Goal: Task Accomplishment & Management: Manage account settings

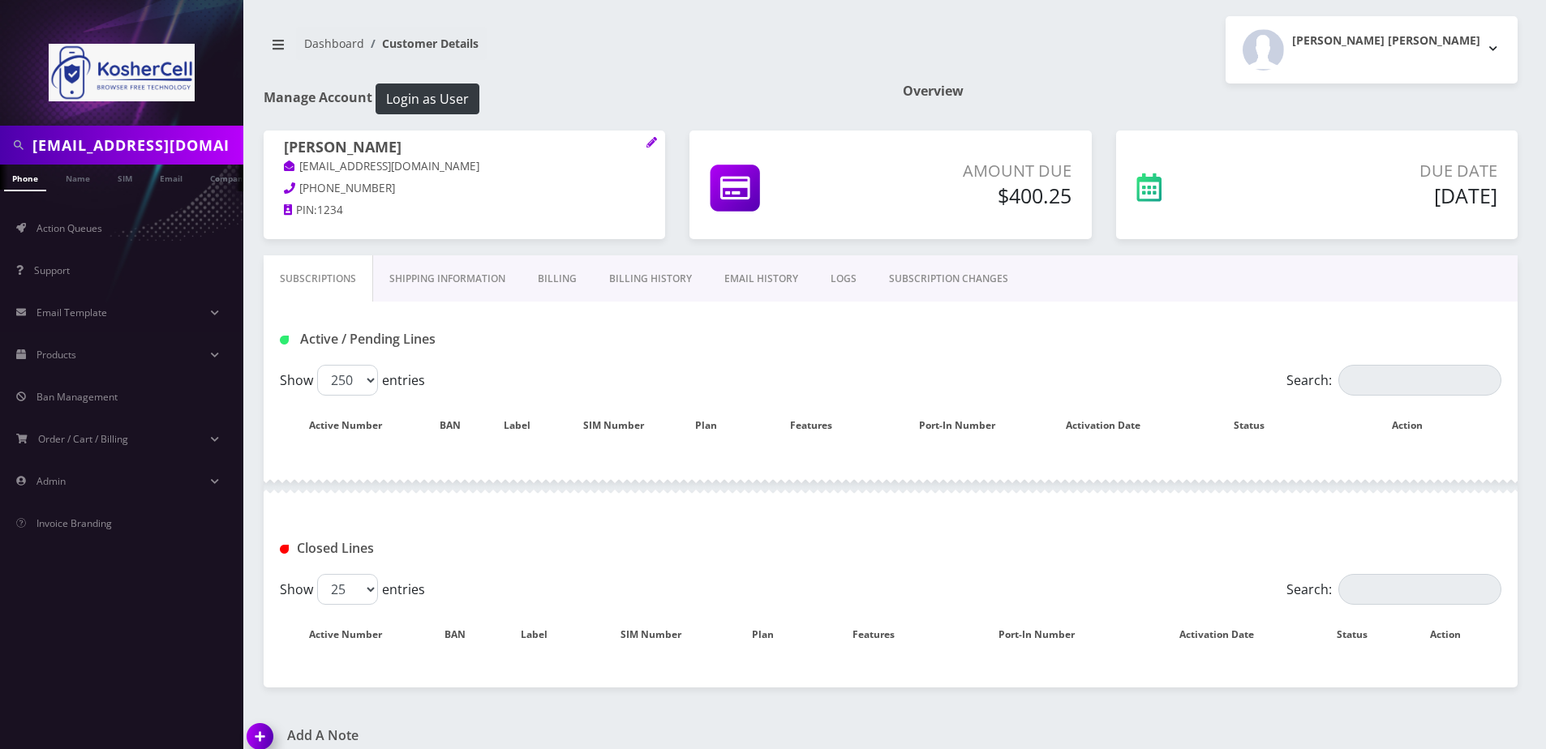
select select "250"
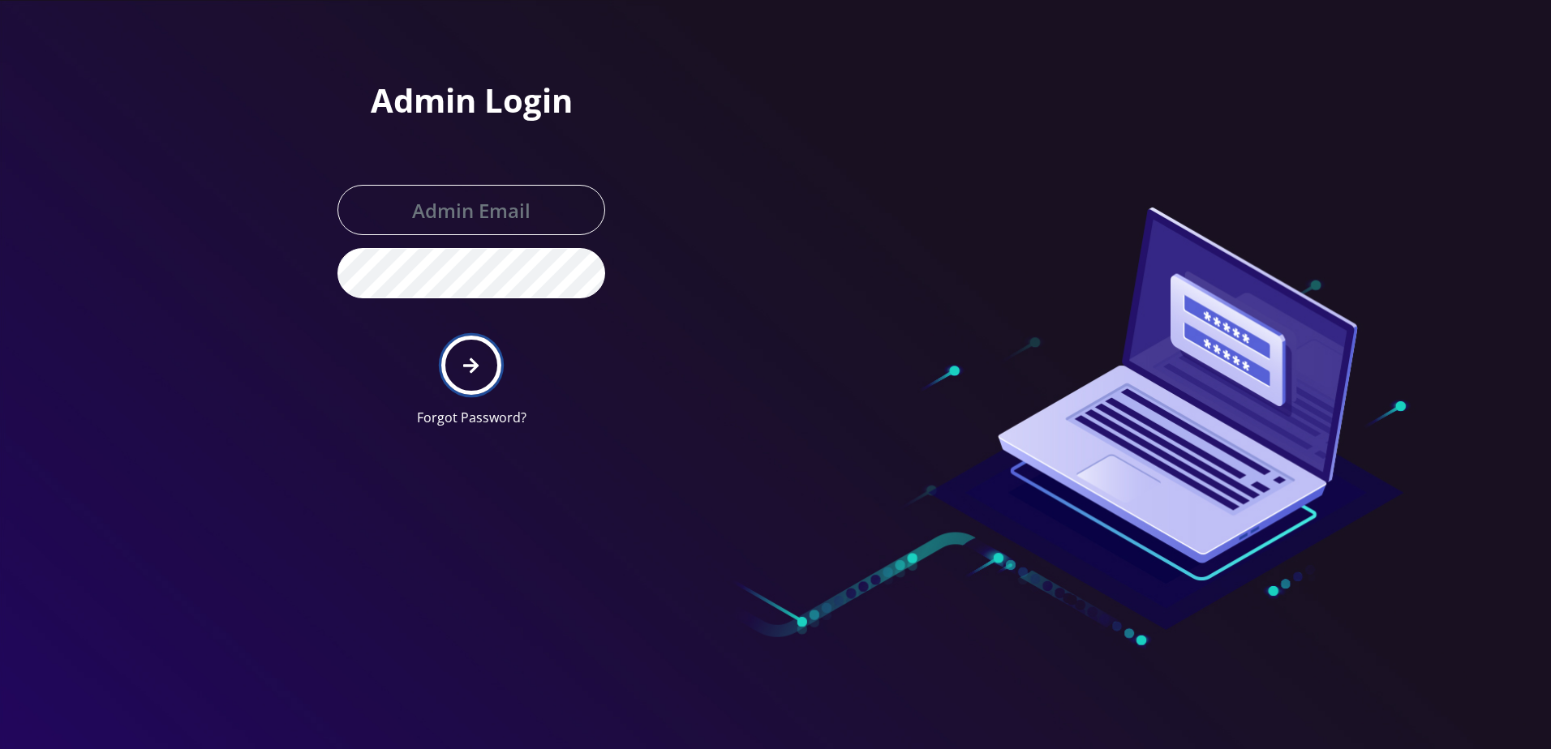
drag, startPoint x: 0, startPoint y: 0, endPoint x: 475, endPoint y: 378, distance: 607.2
click at [475, 378] on button "submit" at bounding box center [470, 365] width 59 height 59
type input "larry@koshercell.org"
click at [481, 369] on button "submit" at bounding box center [470, 365] width 59 height 59
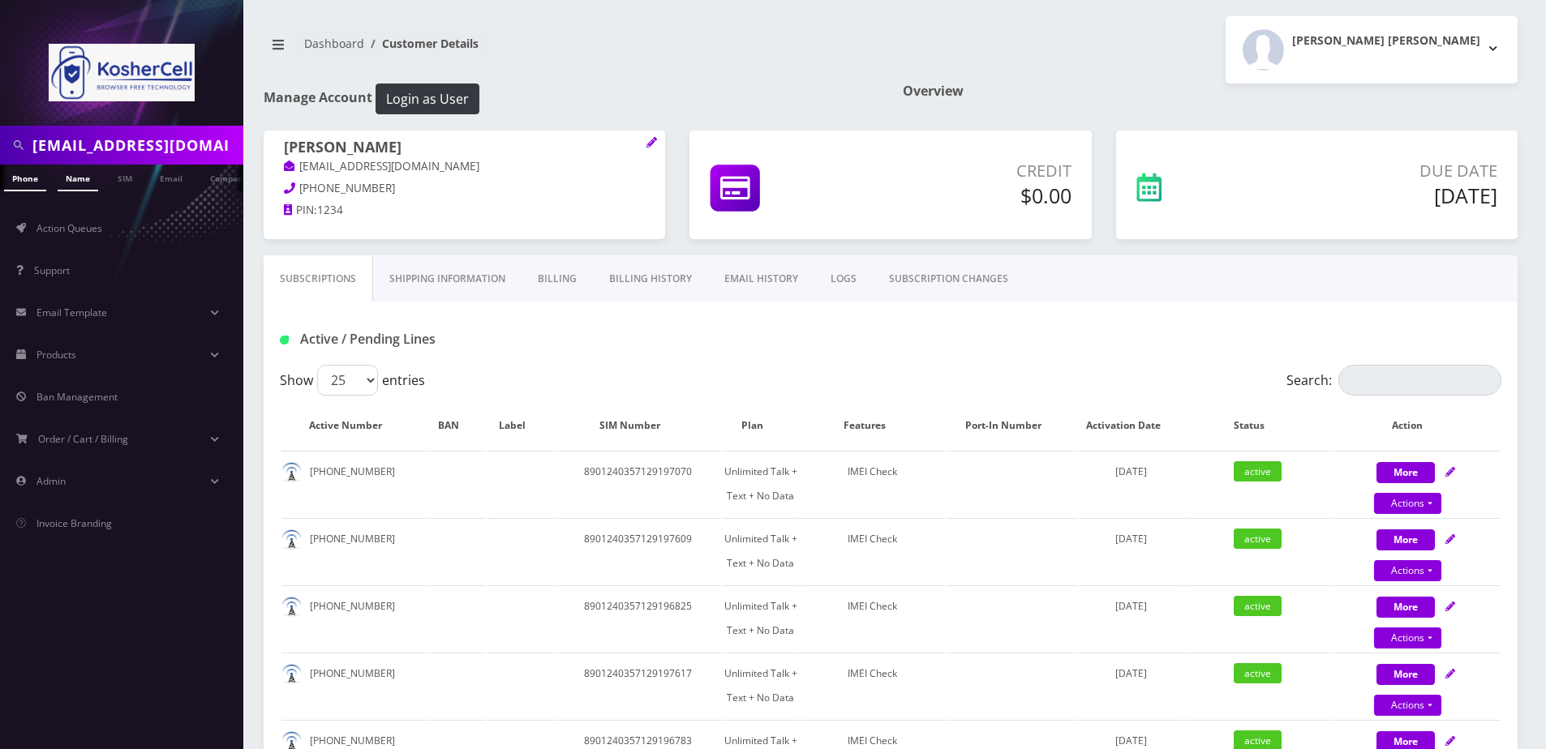
click at [85, 178] on link "Name" at bounding box center [78, 178] width 41 height 27
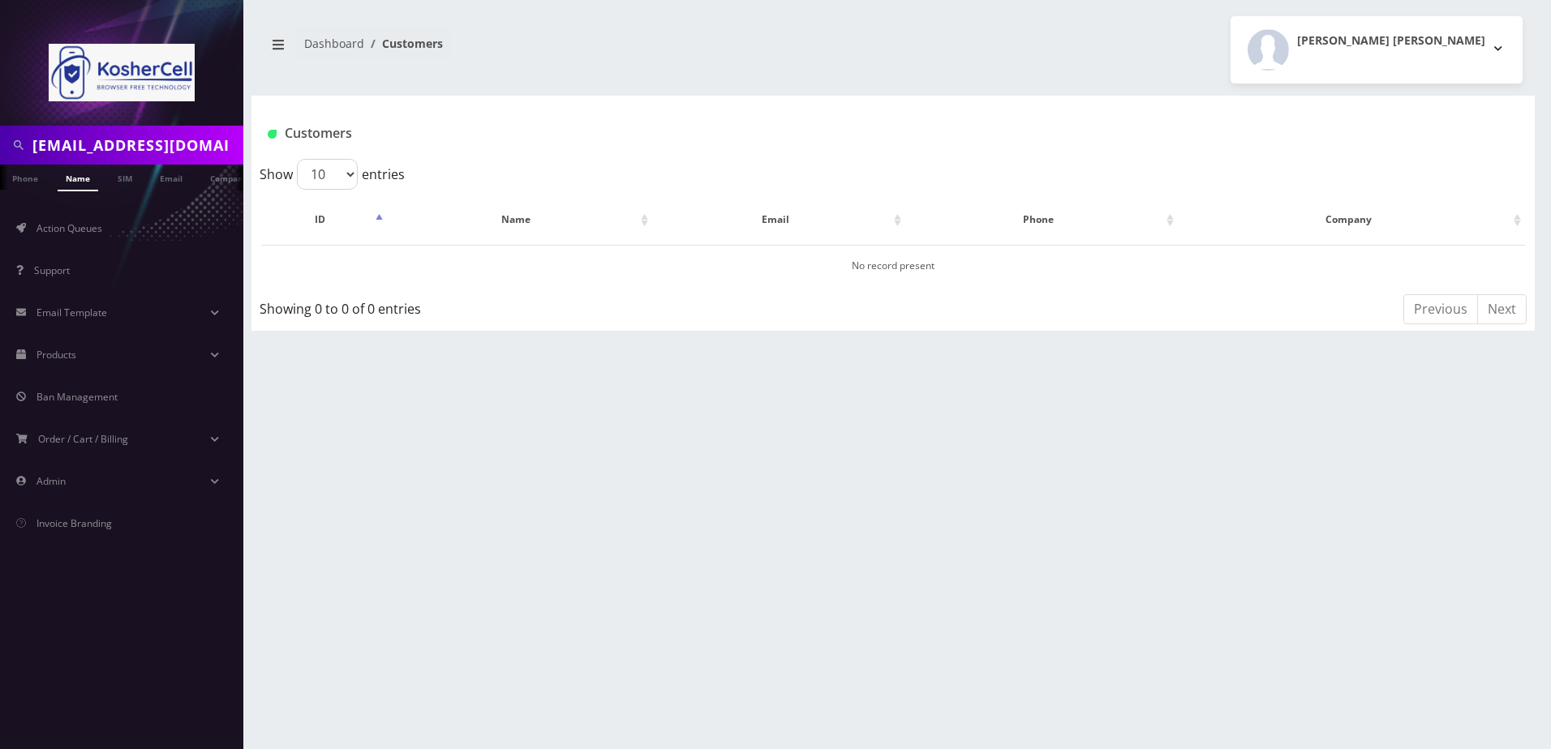
click at [148, 149] on input "[EMAIL_ADDRESS][DOMAIN_NAME]" at bounding box center [135, 145] width 207 height 31
type input "goldstein"
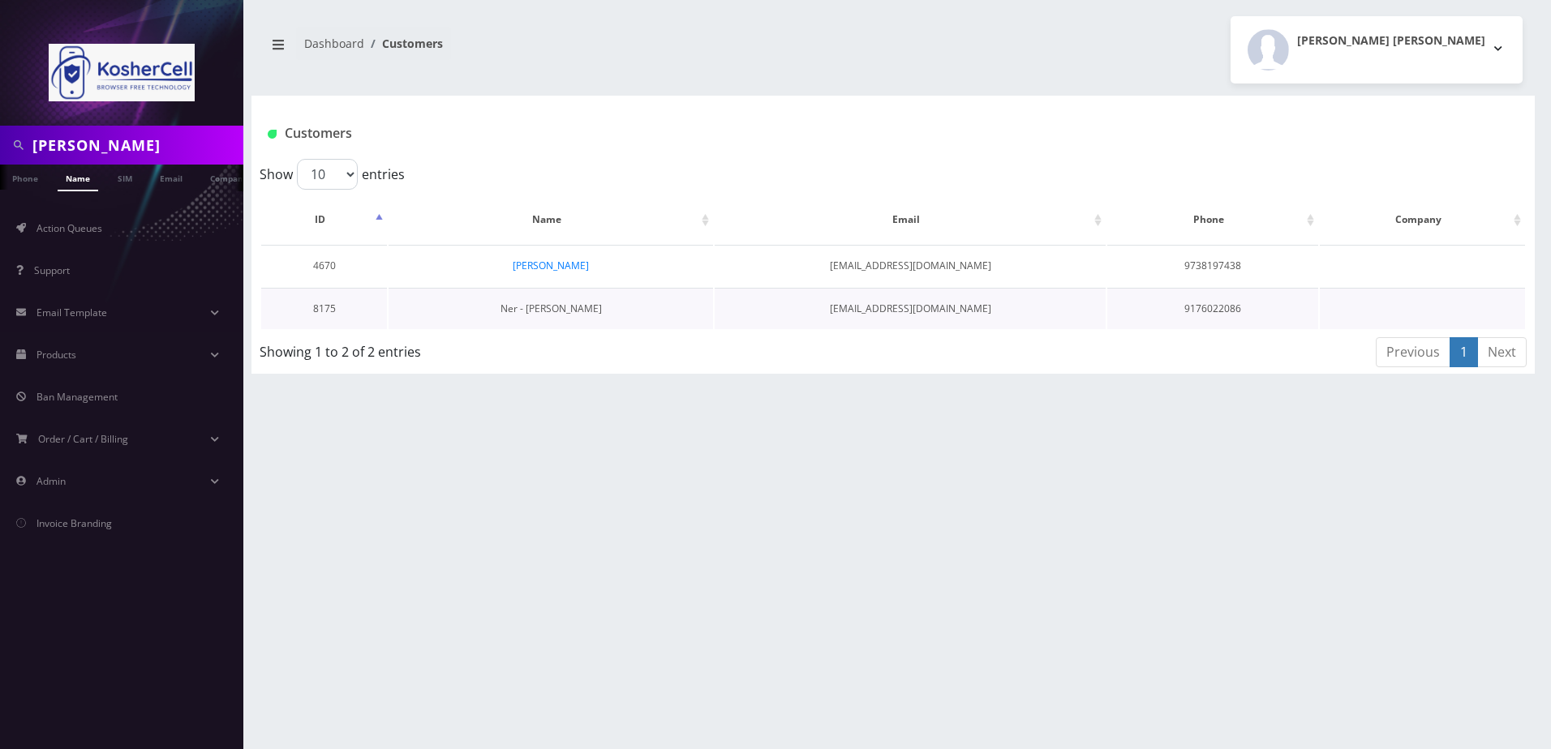
click at [554, 315] on link "Ner - [PERSON_NAME]" at bounding box center [550, 309] width 101 height 14
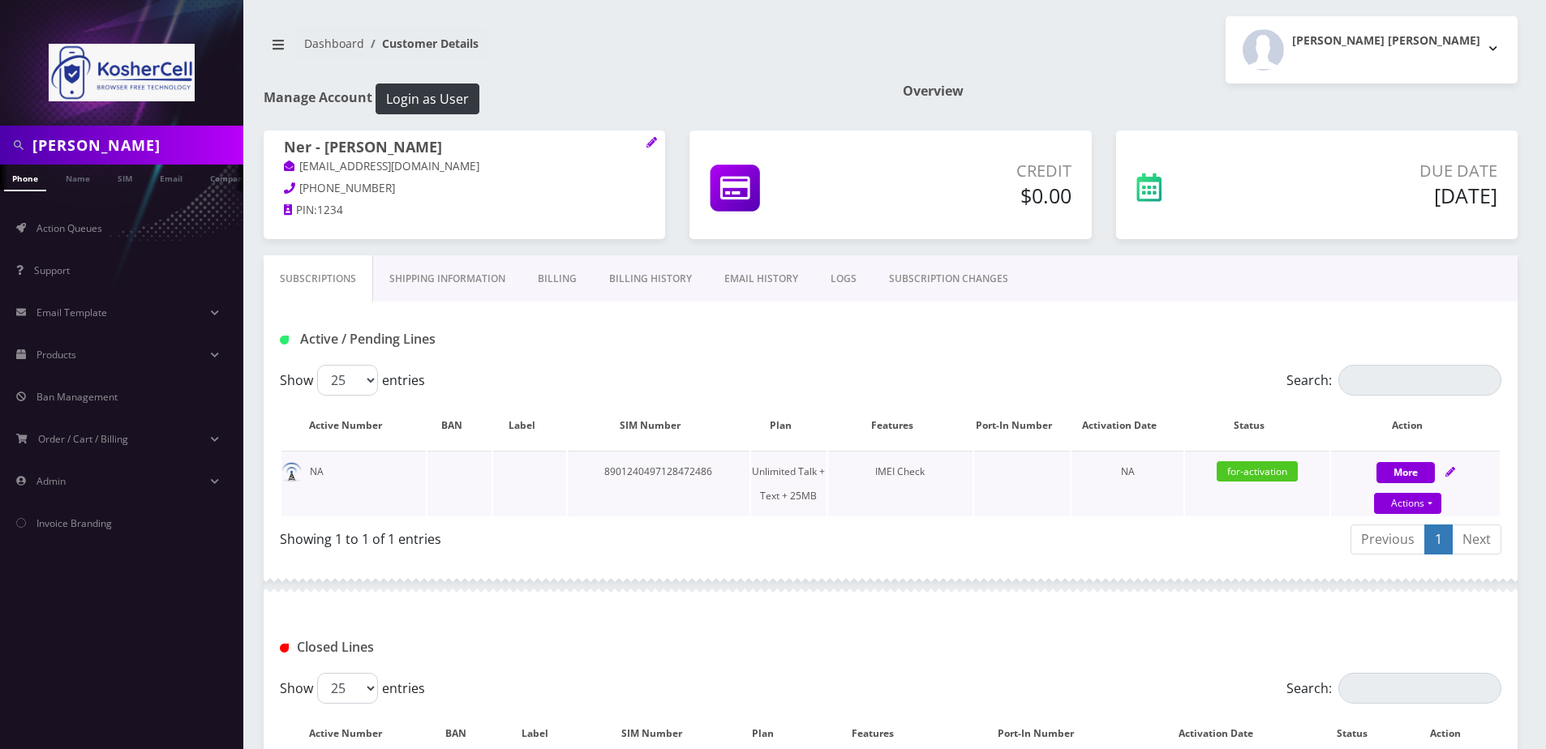
click at [1452, 469] on icon at bounding box center [1450, 472] width 10 height 10
select select "364"
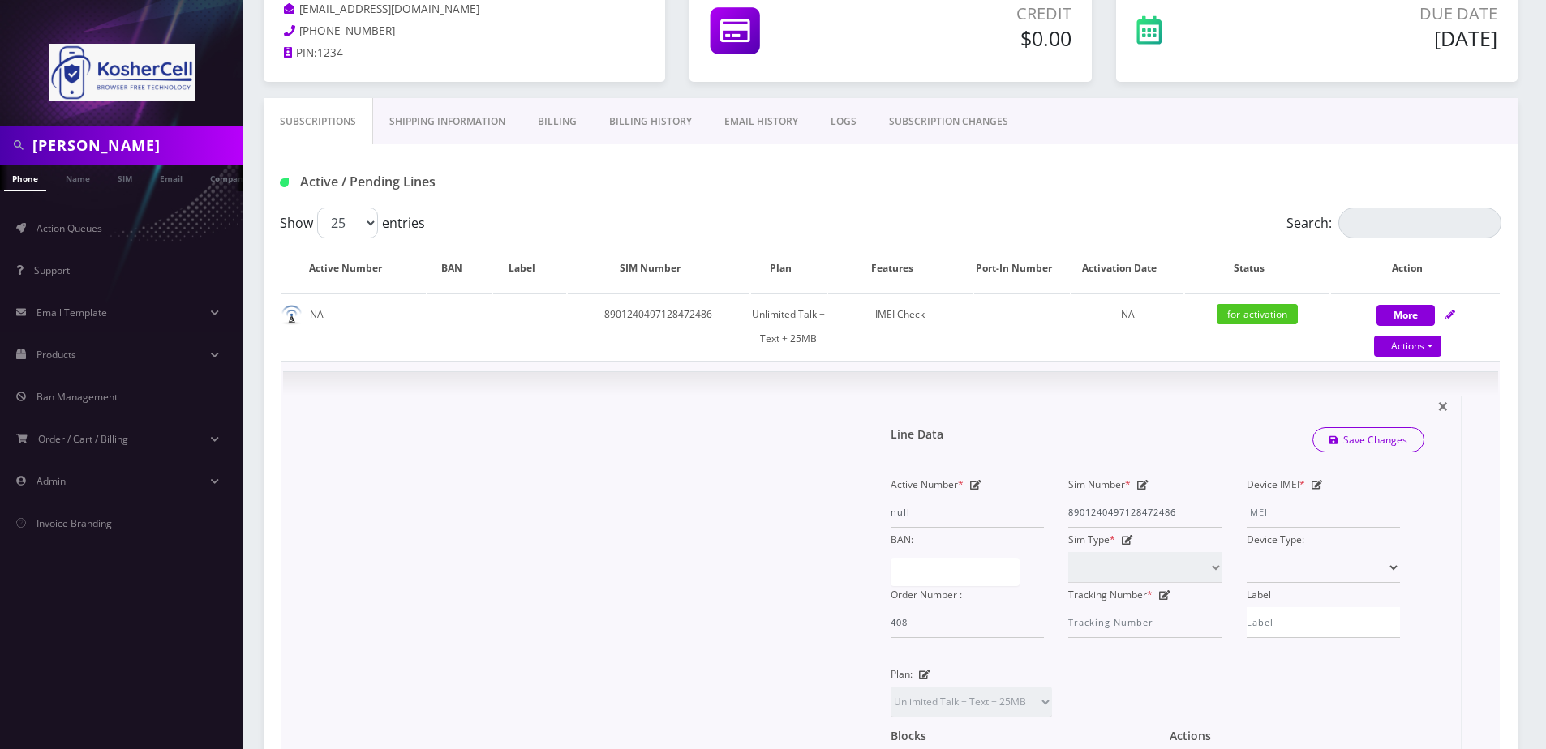
scroll to position [162, 0]
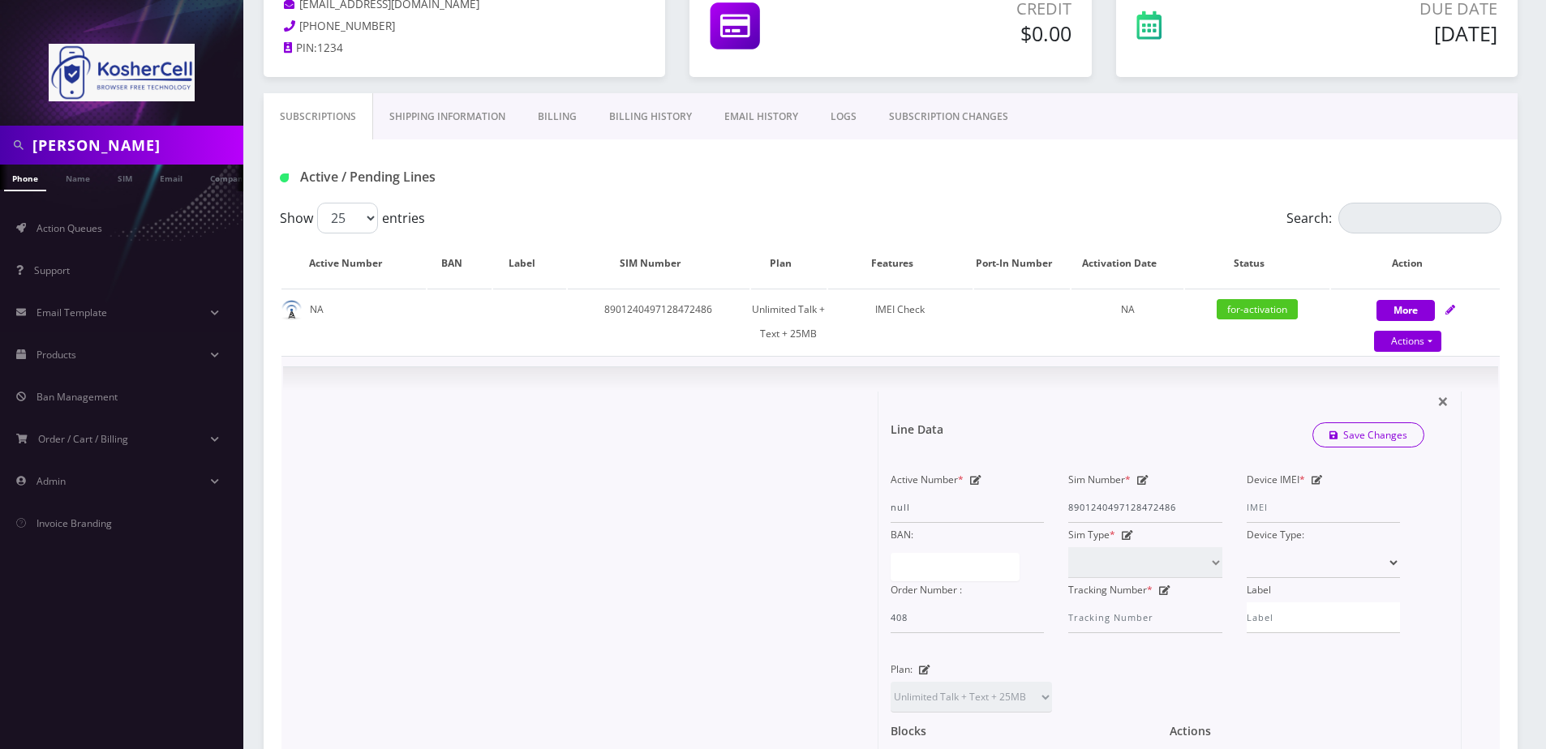
click at [1316, 476] on icon at bounding box center [1316, 480] width 11 height 10
click at [1302, 506] on input "Device IMEI *" at bounding box center [1323, 507] width 153 height 31
type input "358291740296028"
click at [1334, 440] on icon "submit" at bounding box center [1333, 436] width 9 height 10
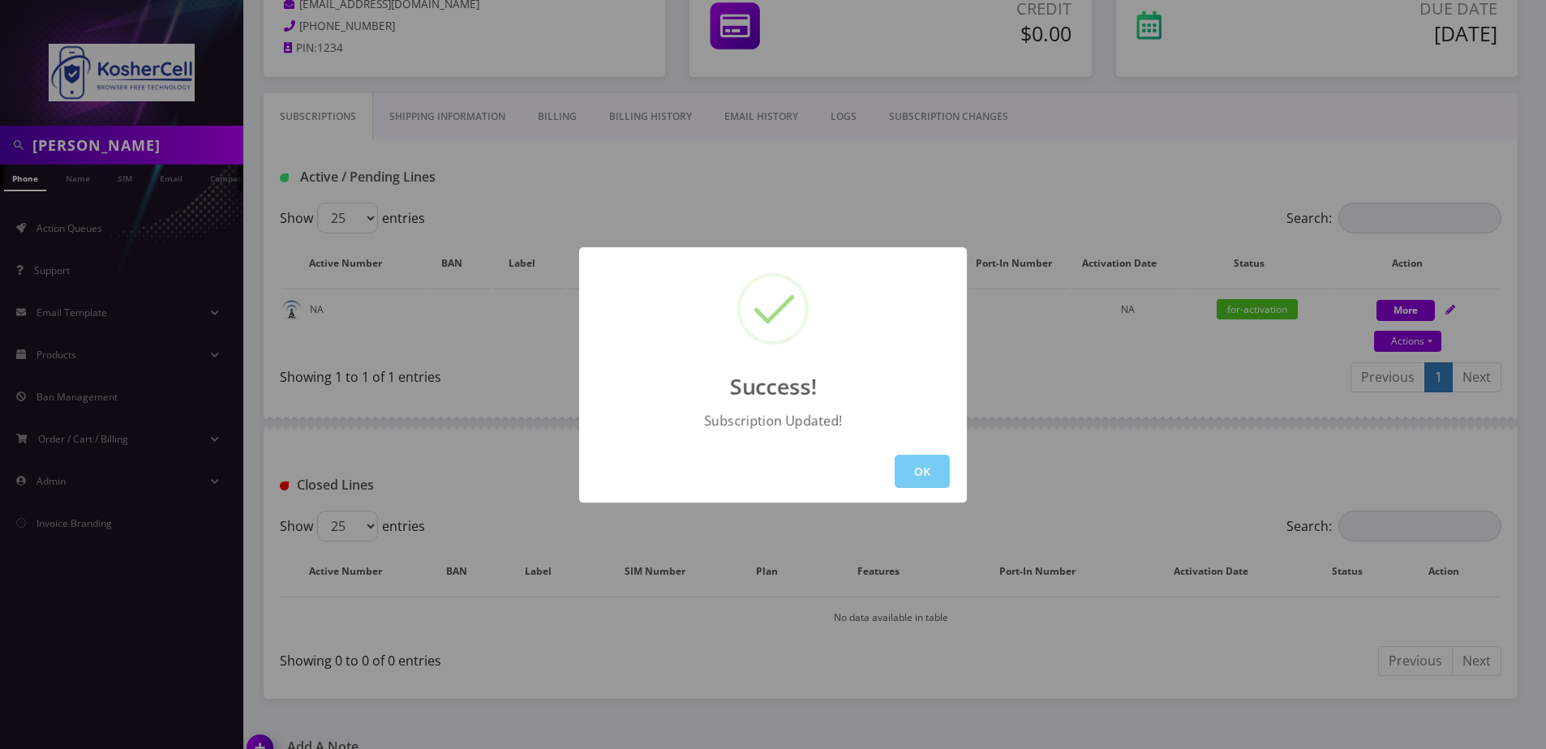
click at [898, 469] on button "OK" at bounding box center [922, 471] width 55 height 33
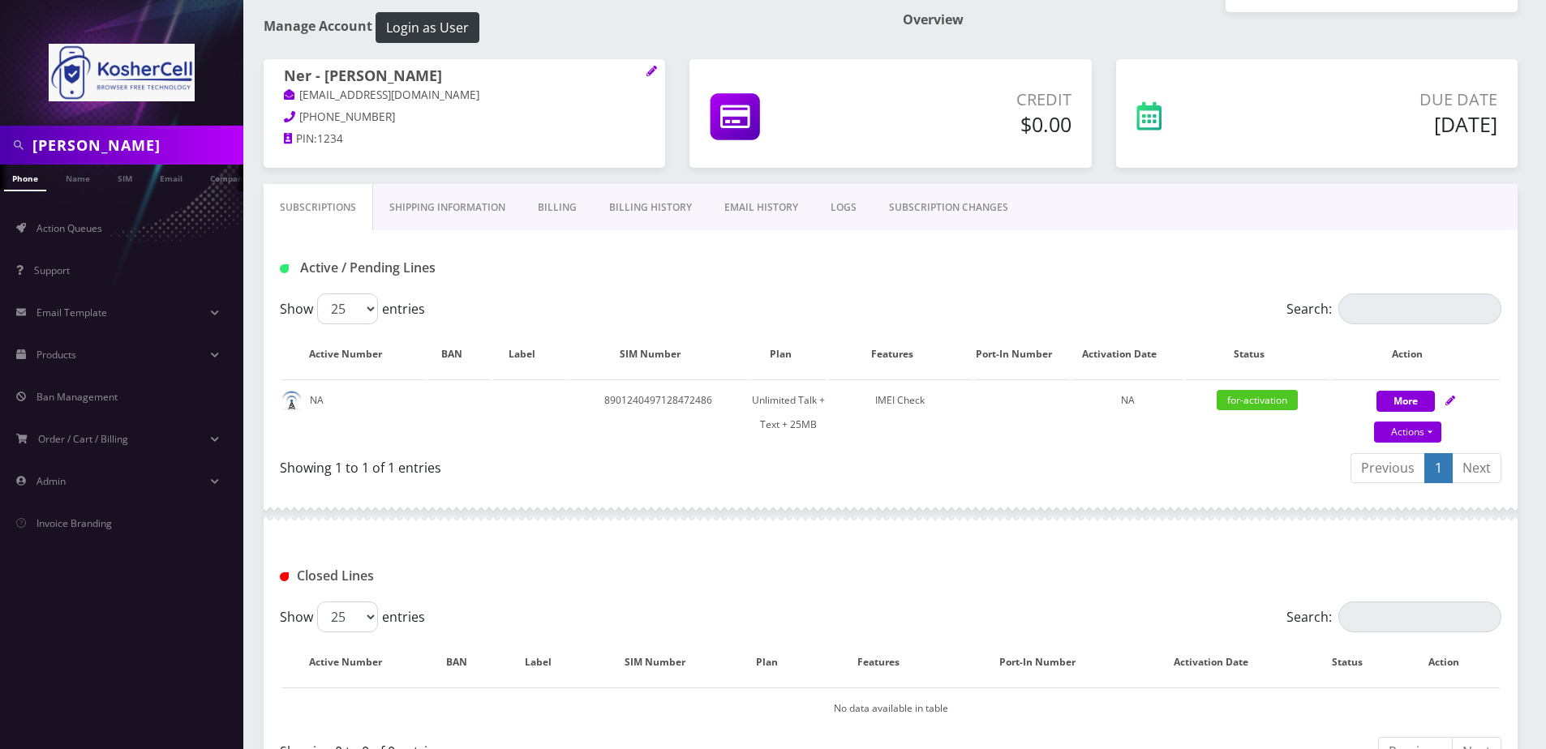
scroll to position [0, 0]
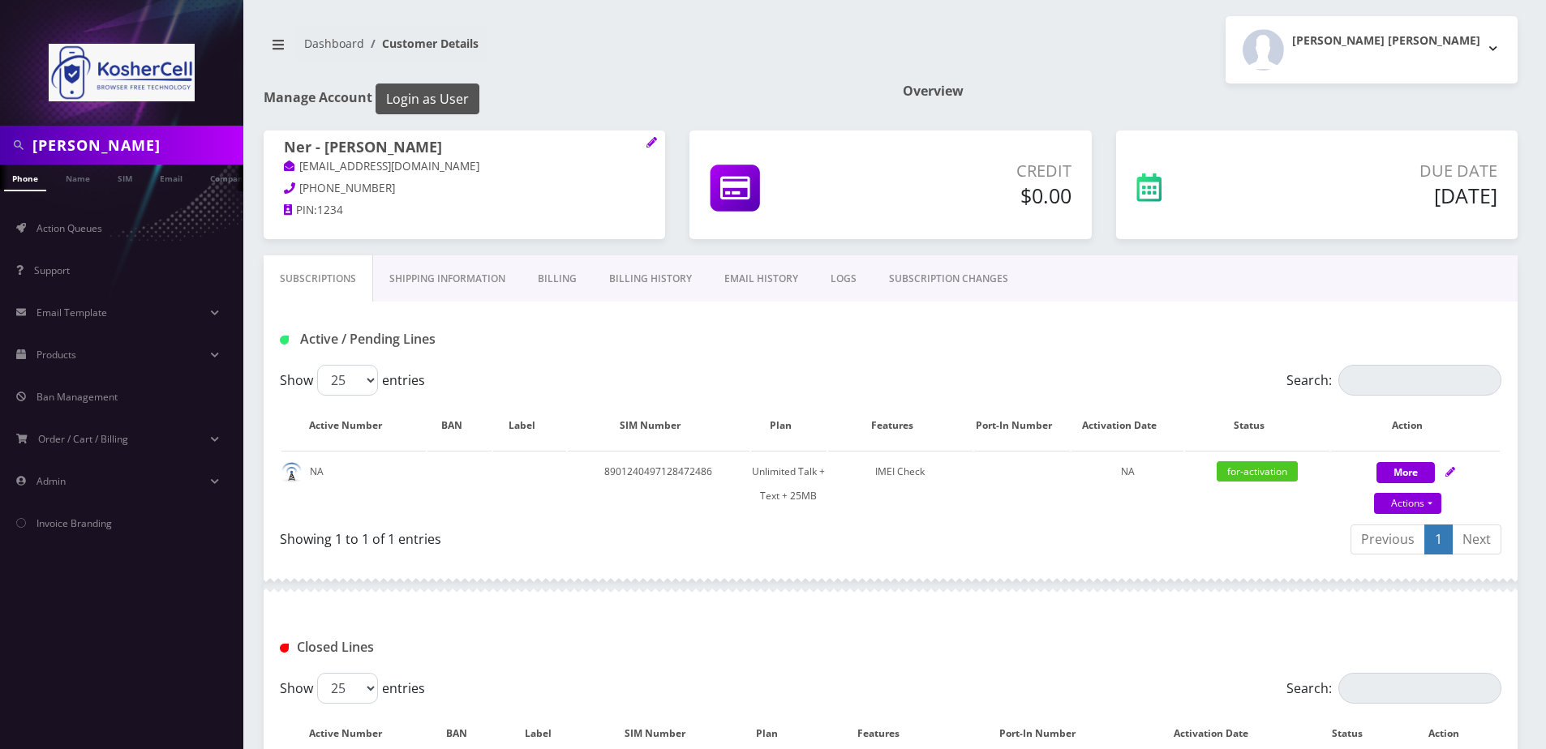
click at [412, 84] on button "Login as User" at bounding box center [428, 99] width 104 height 31
